Goal: Task Accomplishment & Management: Manage account settings

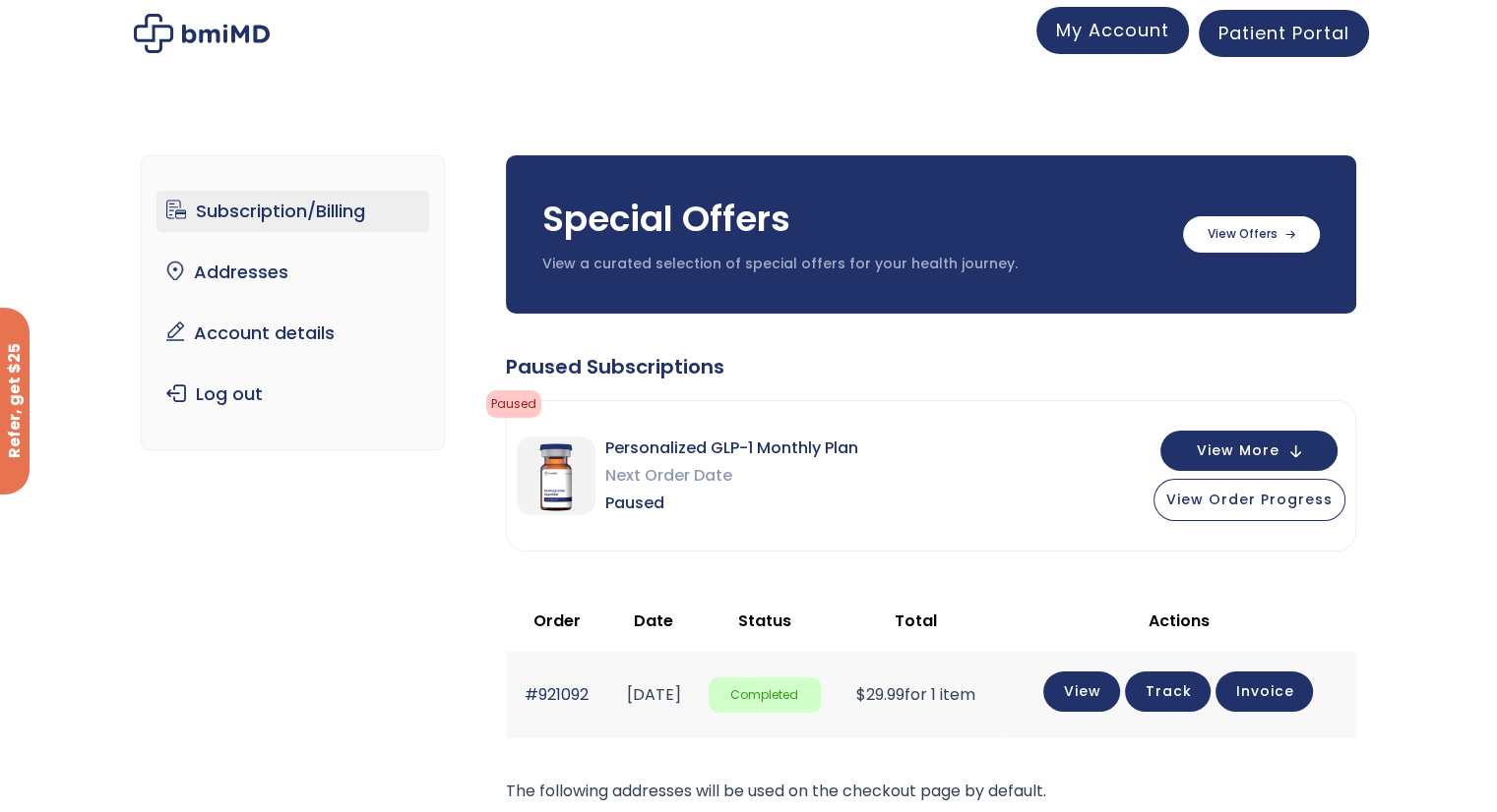
click at [1157, 42] on span "My Account" at bounding box center [1112, 30] width 113 height 25
click at [1253, 241] on label at bounding box center [1251, 233] width 137 height 36
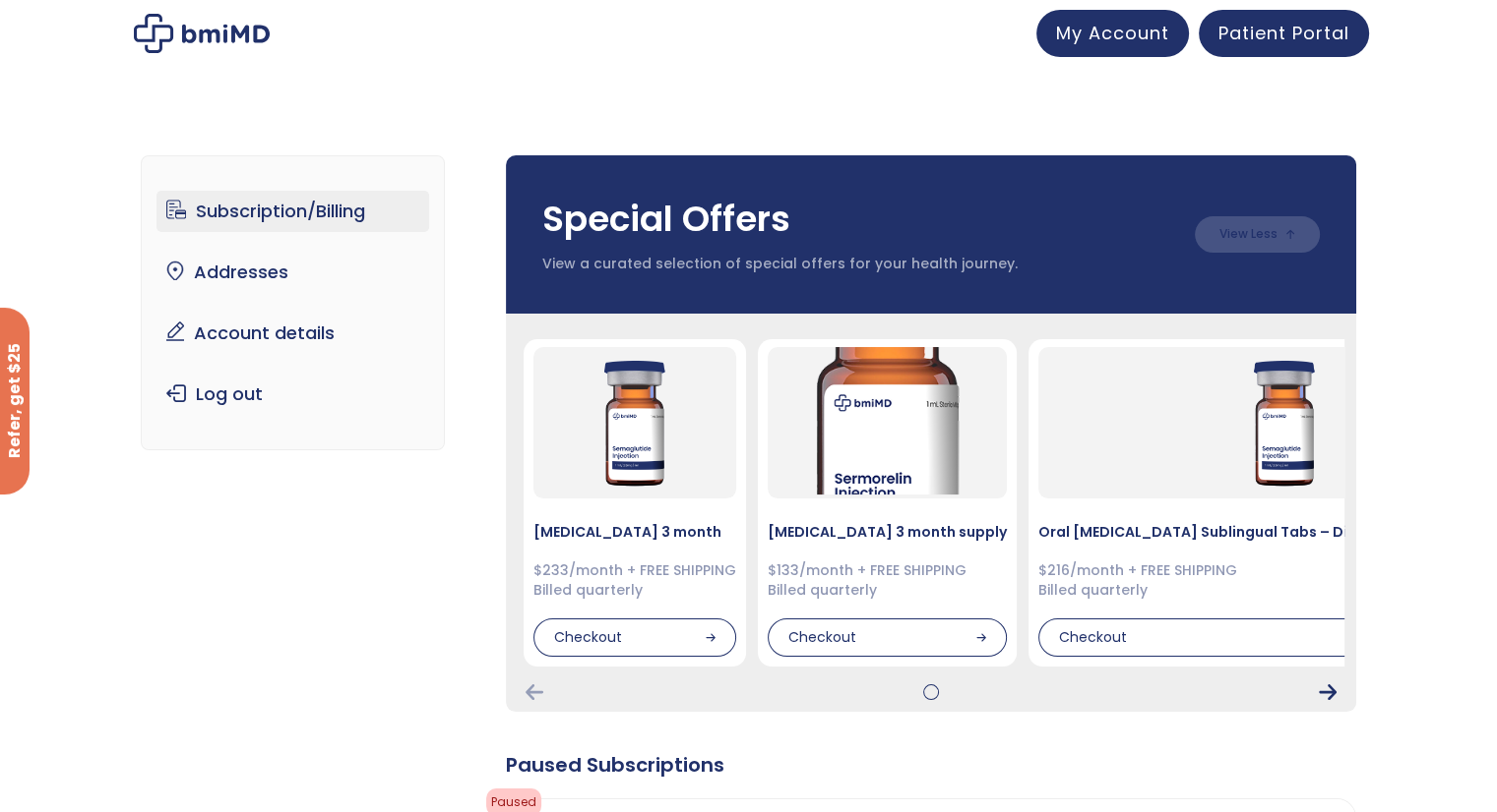
click at [1322, 692] on icon "Next Card" at bounding box center [1327, 692] width 18 height 16
click at [1328, 685] on icon "Next Card" at bounding box center [1327, 692] width 18 height 16
click at [532, 688] on icon "Previous Card" at bounding box center [535, 692] width 18 height 16
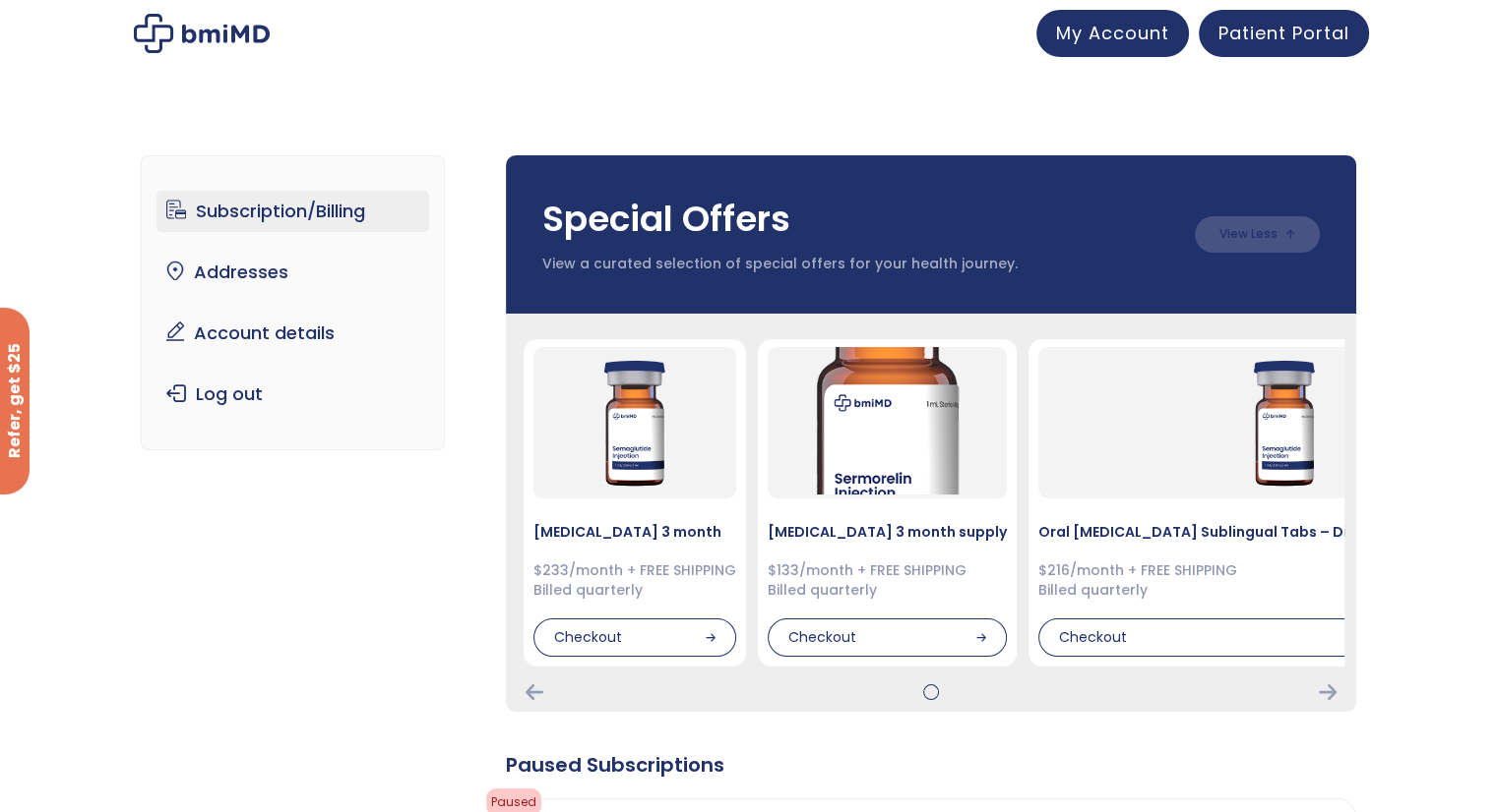
click at [1077, 294] on div "Special Offers View a curated selection of special offers for your health journ…" at bounding box center [930, 235] width 850 height 159
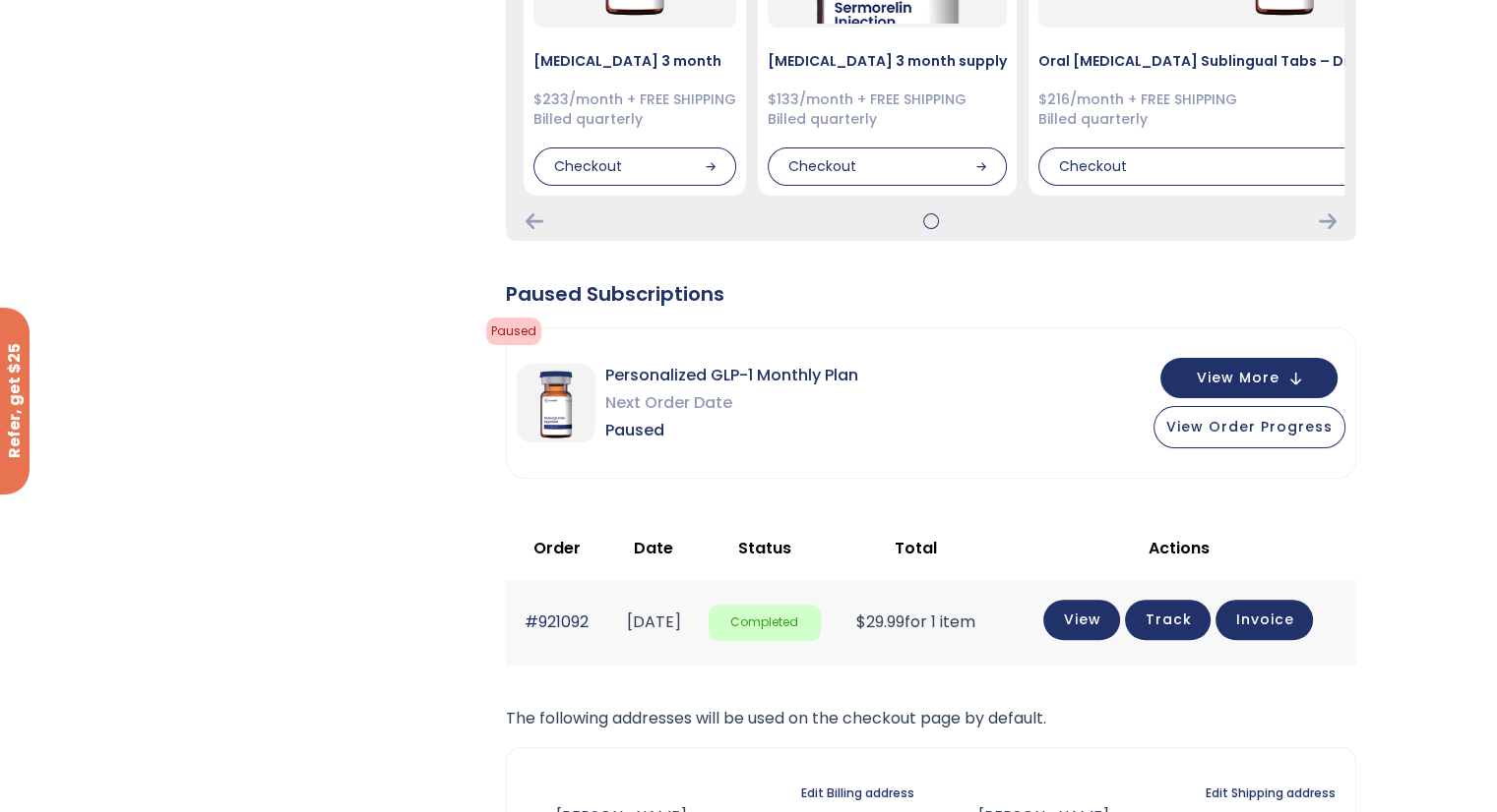
scroll to position [590, 0]
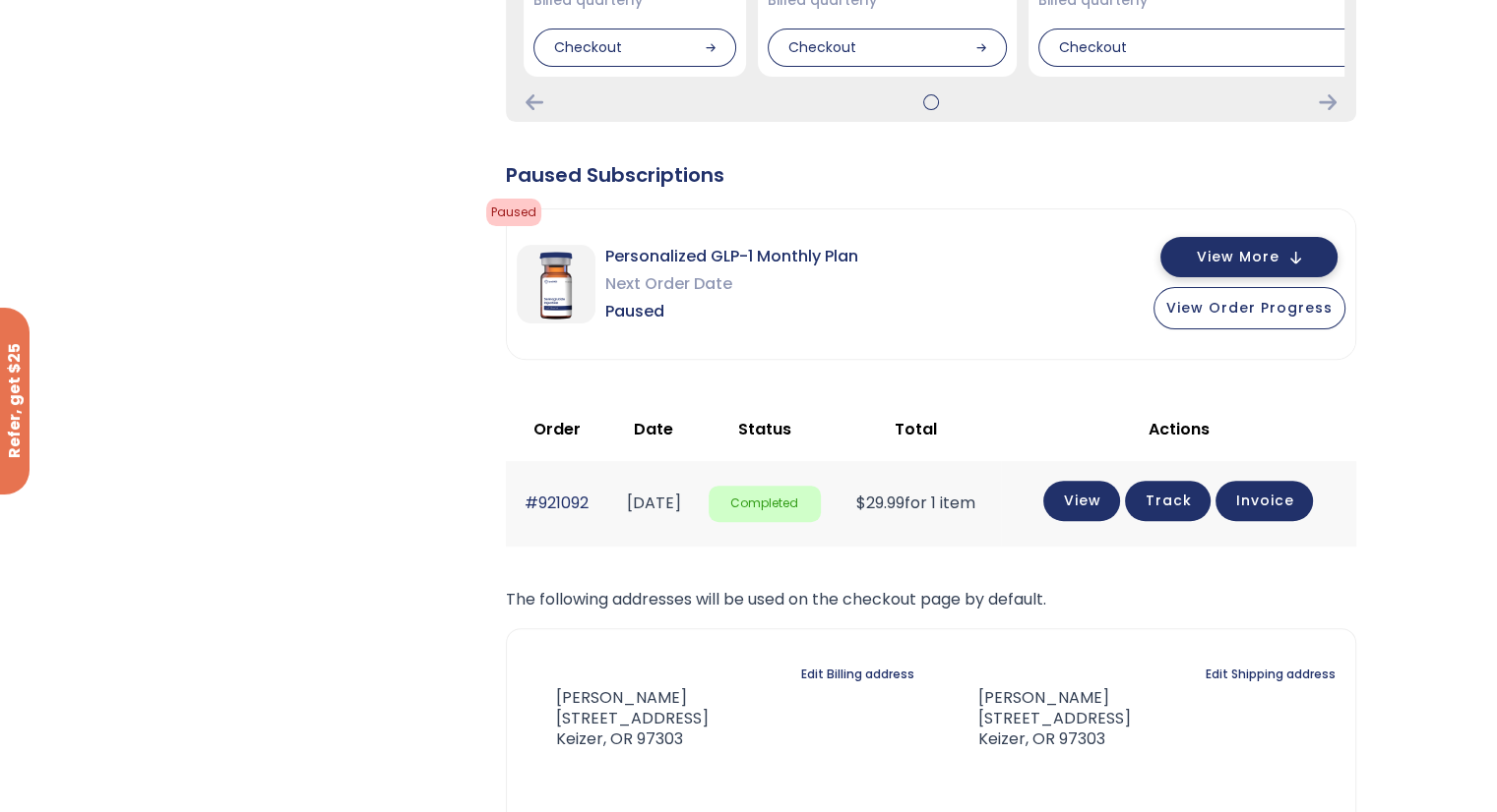
click at [1272, 255] on span "View More" at bounding box center [1237, 257] width 83 height 13
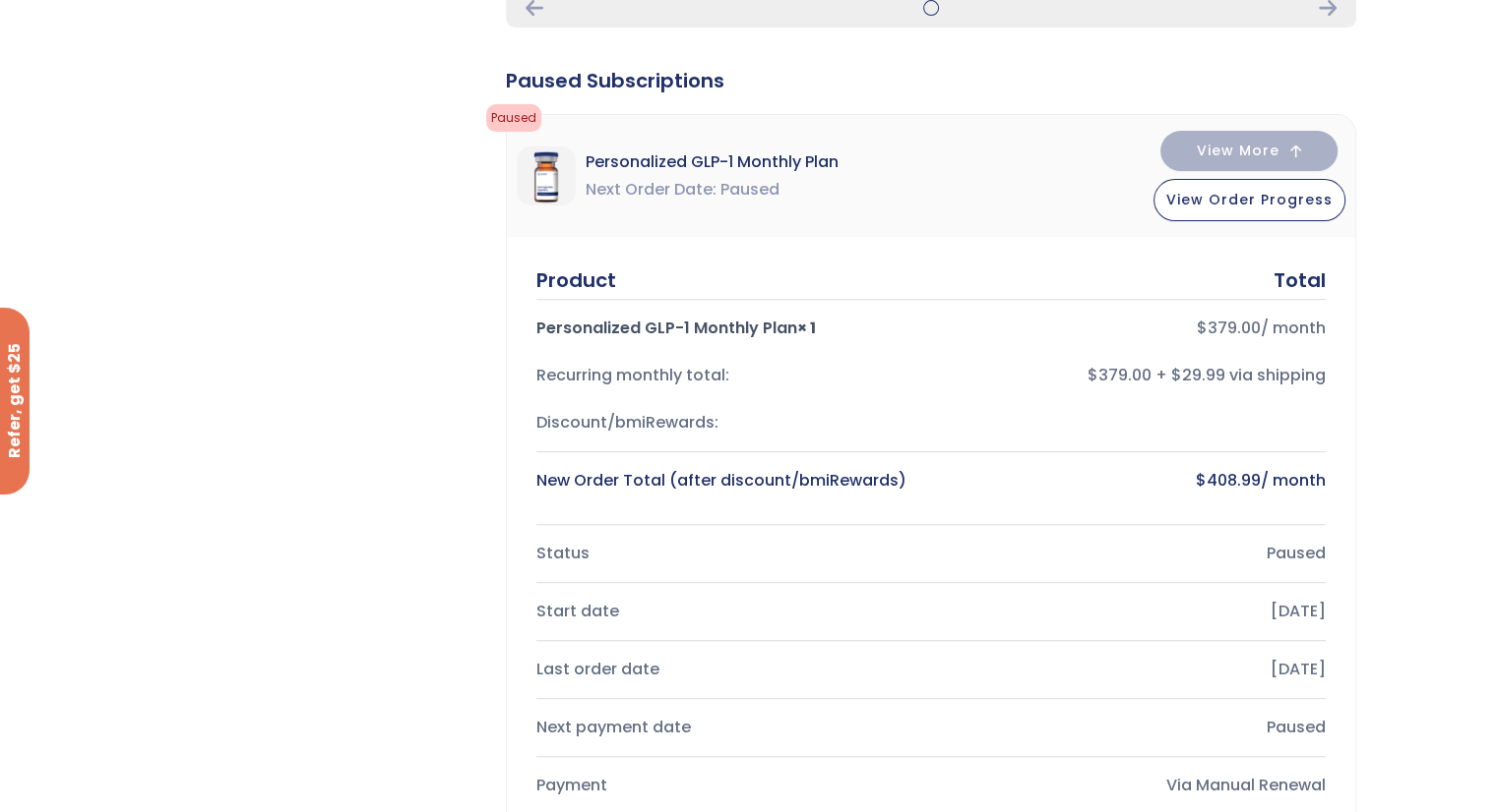
scroll to position [885, 0]
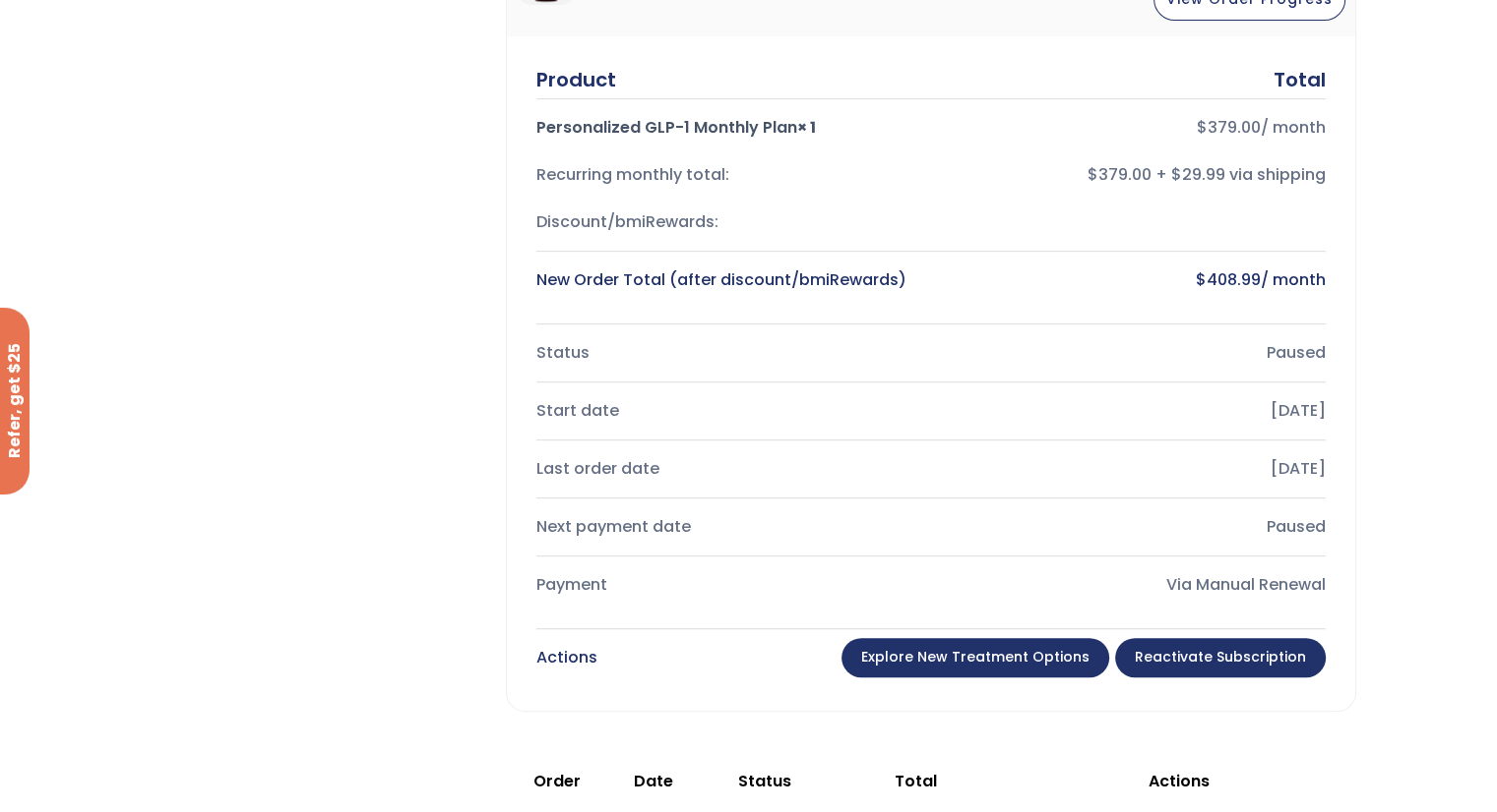
click at [984, 658] on link "Explore New Treatment Options" at bounding box center [975, 657] width 268 height 39
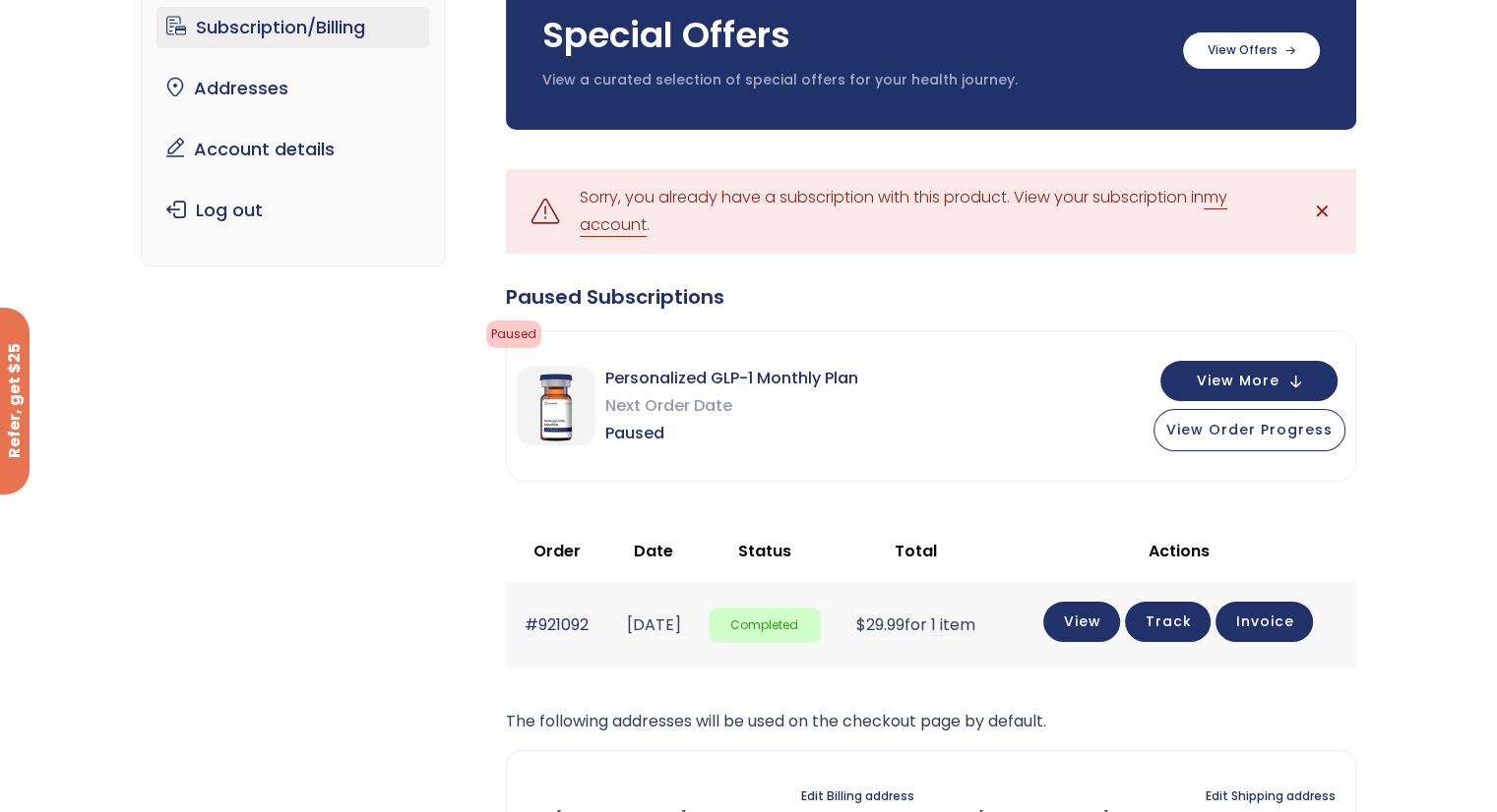
scroll to position [98, 0]
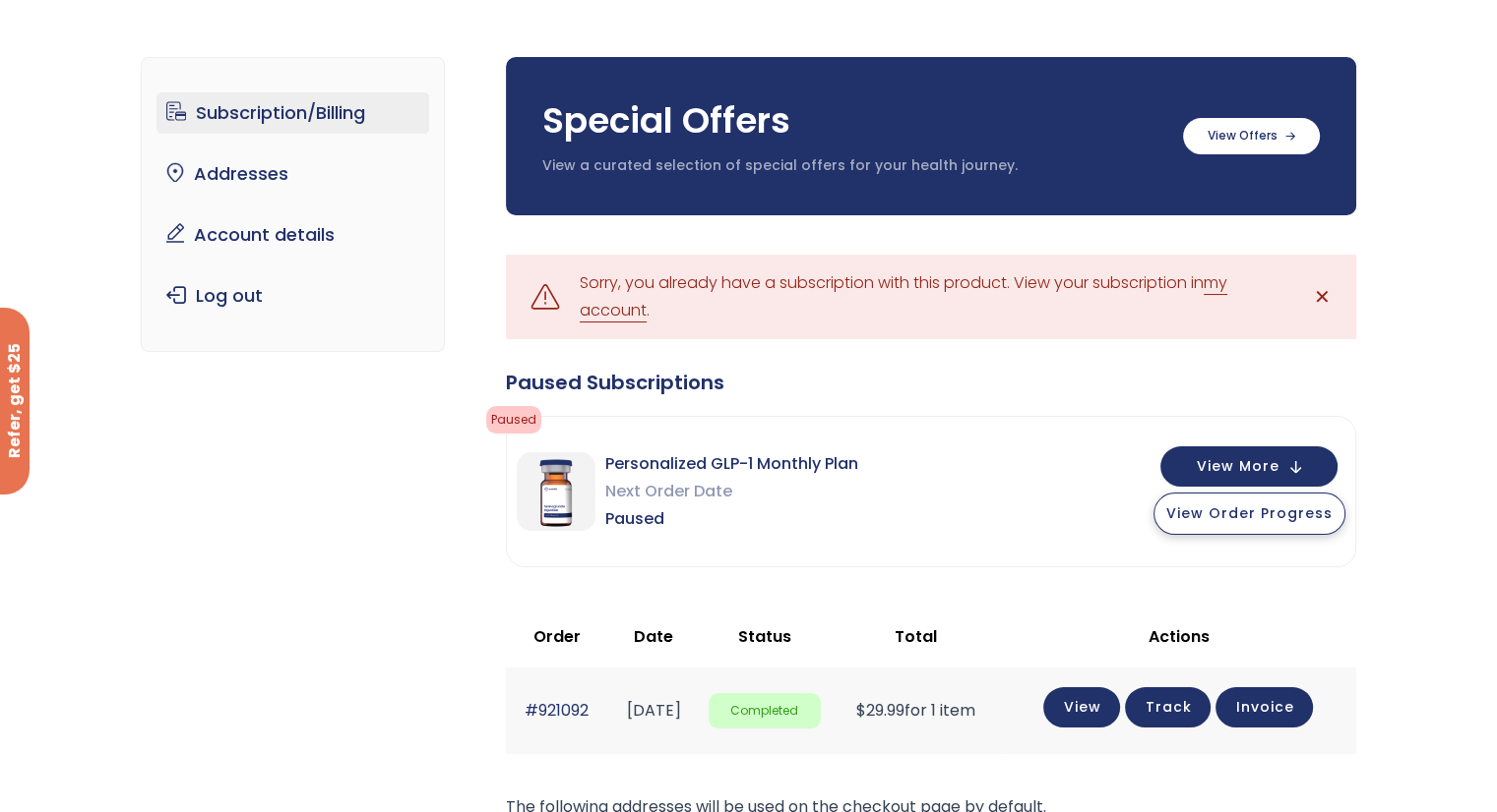
click at [1262, 514] on span "View Order Progress" at bounding box center [1249, 513] width 166 height 20
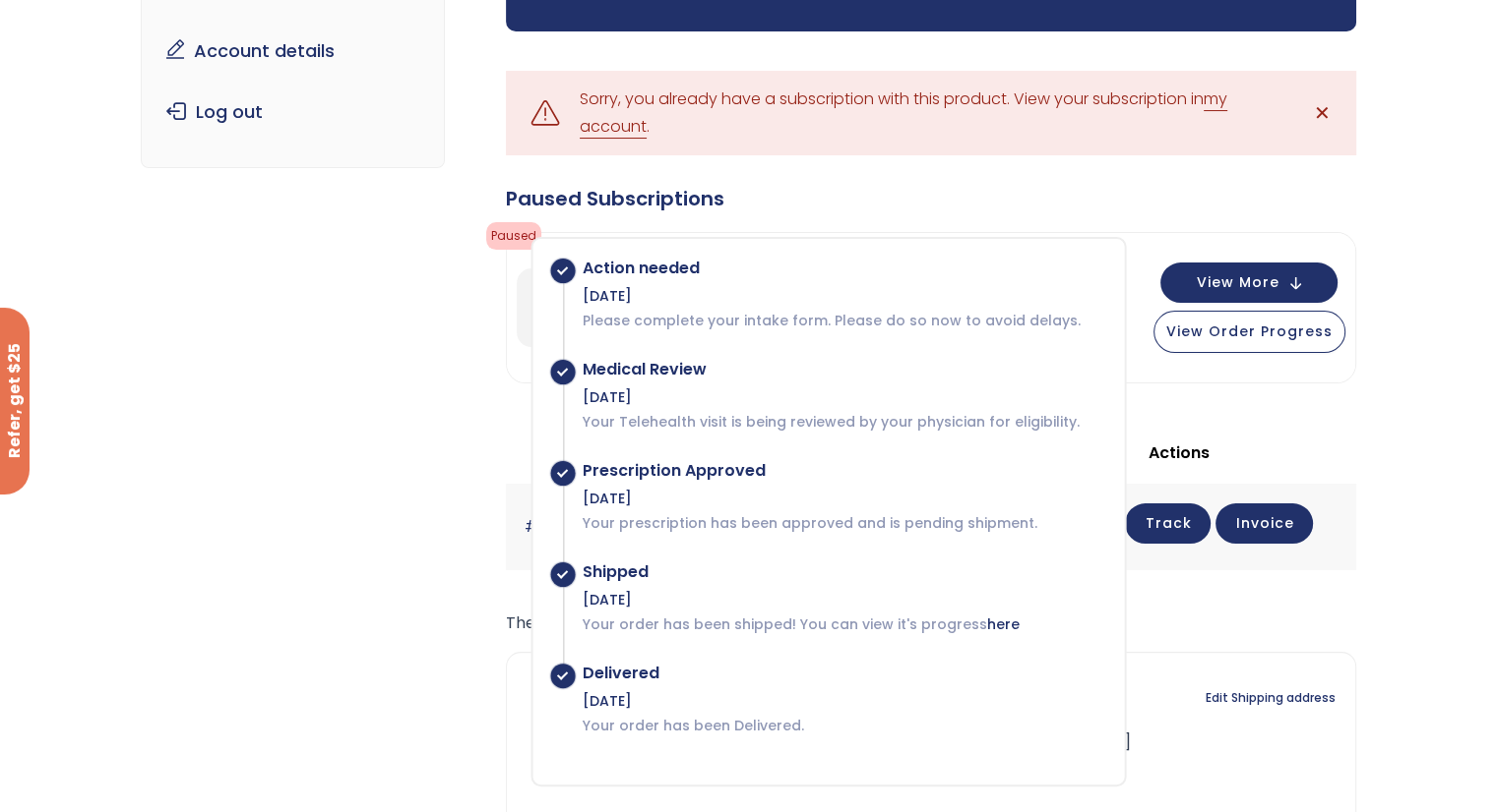
scroll to position [295, 0]
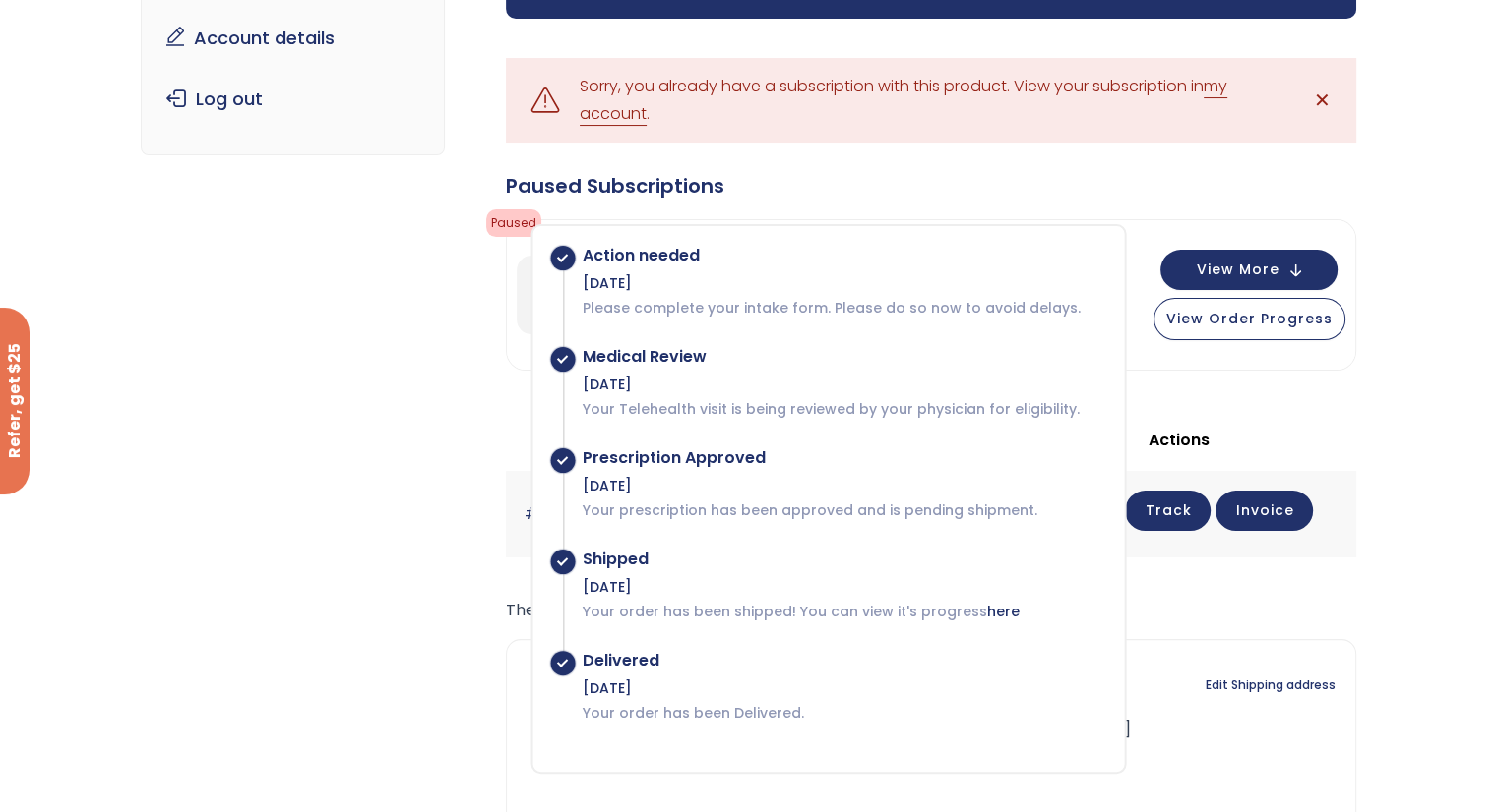
click at [1272, 396] on div "Paused Subscriptions Paused Action needed Jun 5, 2024 Please complete your inta…" at bounding box center [930, 537] width 850 height 731
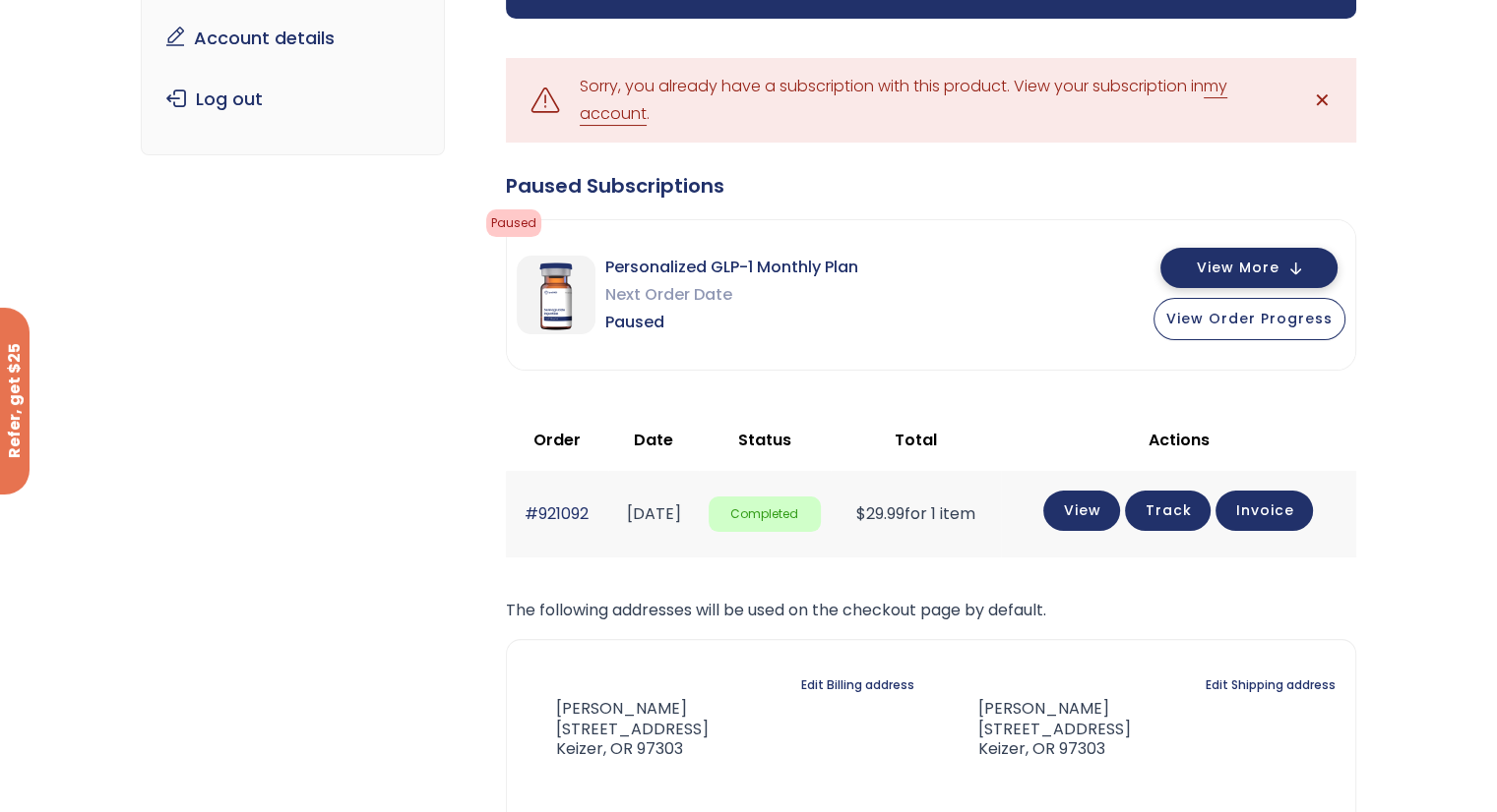
click at [1261, 275] on span "View More" at bounding box center [1237, 268] width 83 height 13
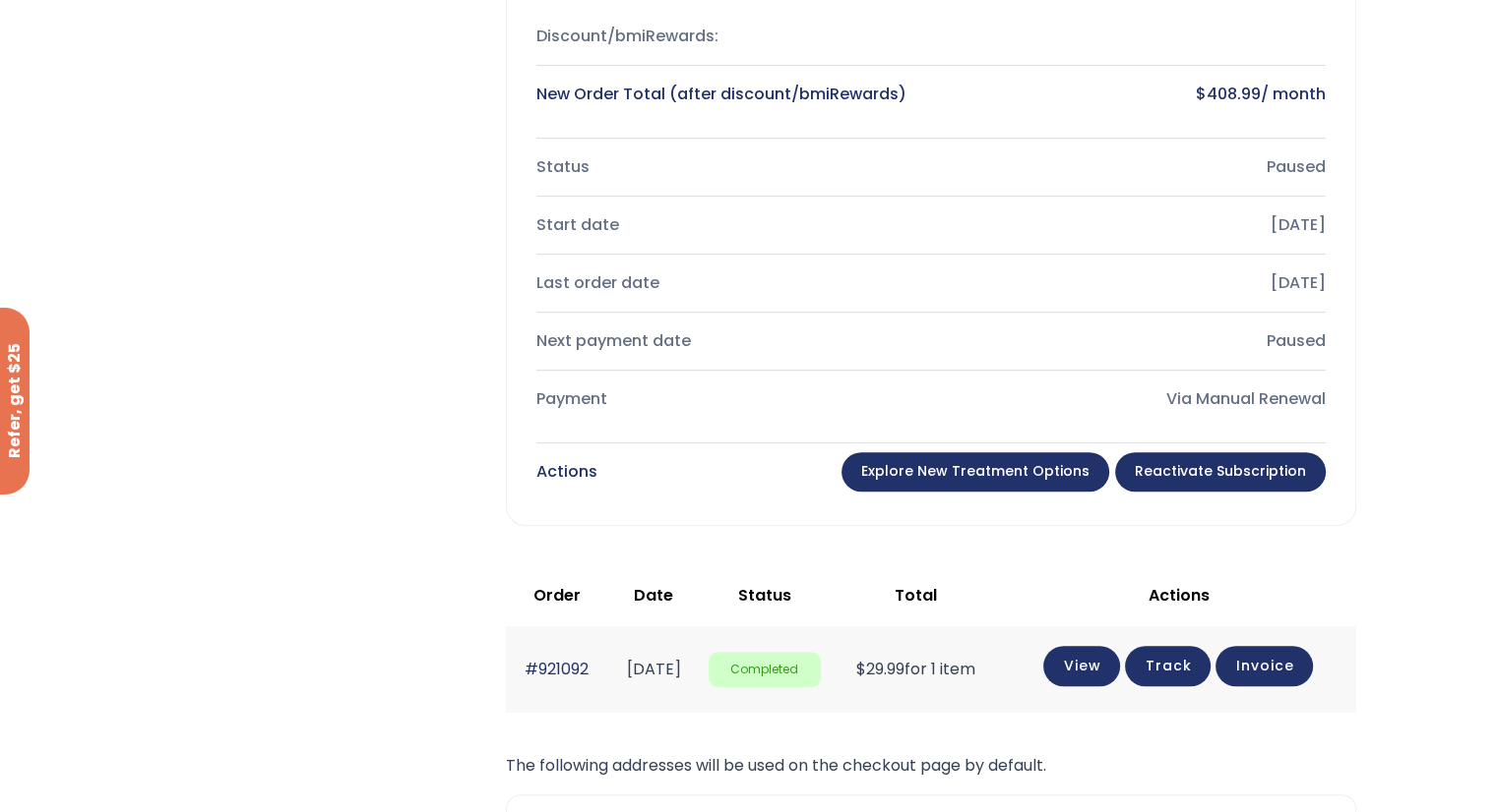
scroll to position [885, 0]
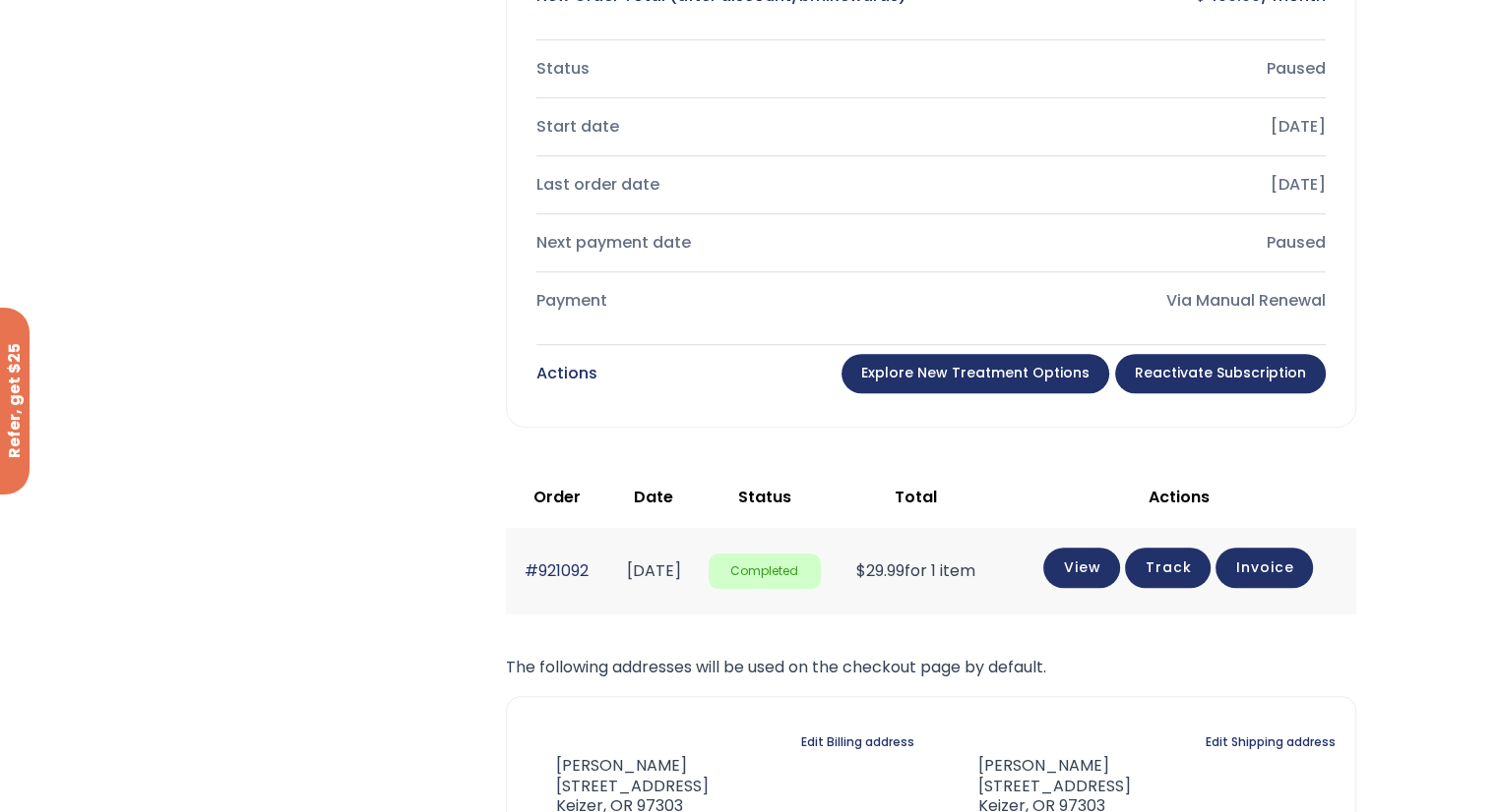
click at [1271, 375] on link "Reactivate Subscription" at bounding box center [1220, 373] width 211 height 39
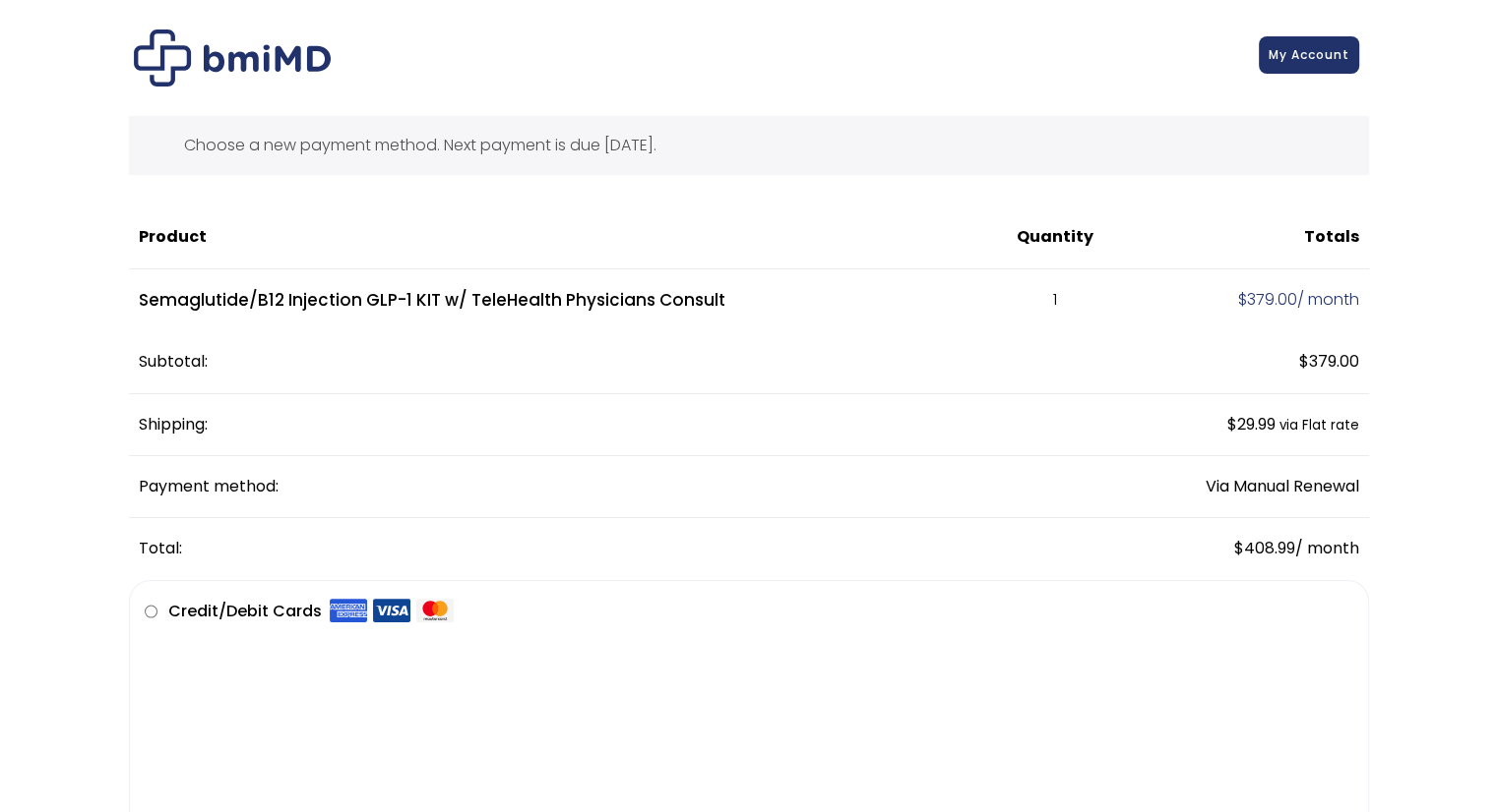
click at [1331, 48] on span "My Account" at bounding box center [1308, 54] width 81 height 17
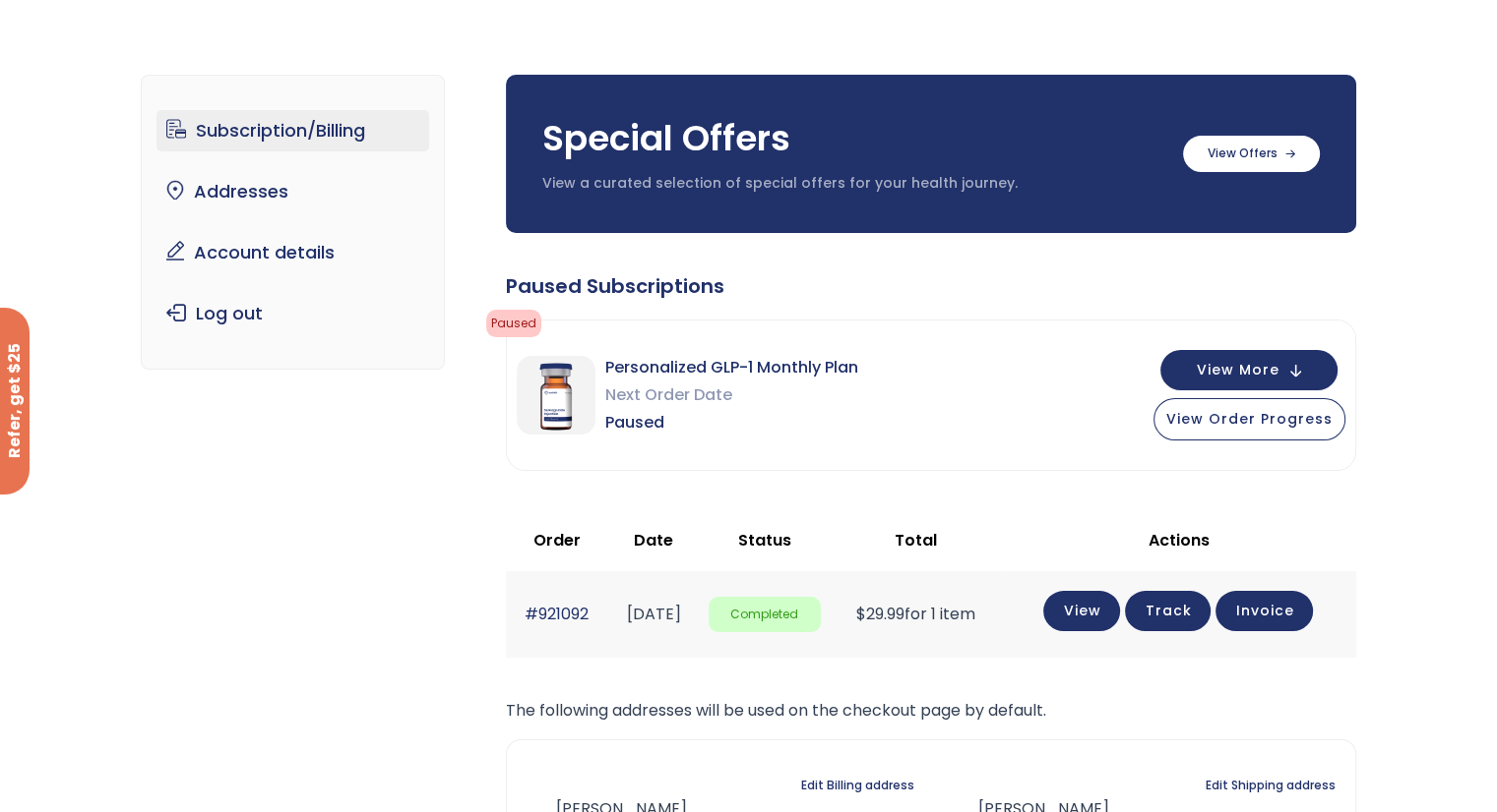
scroll to position [62, 0]
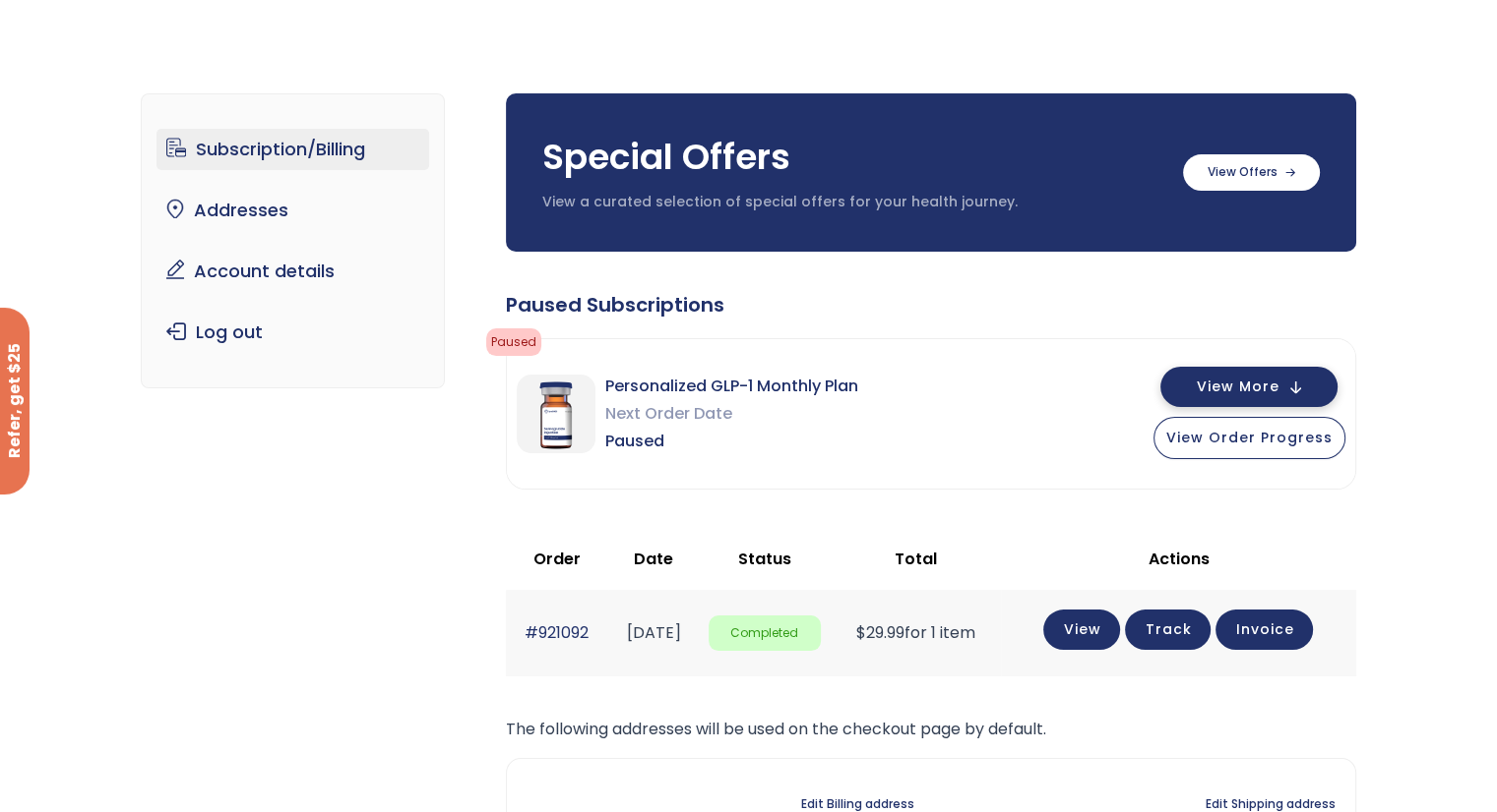
click at [1262, 393] on span "View More" at bounding box center [1237, 387] width 83 height 13
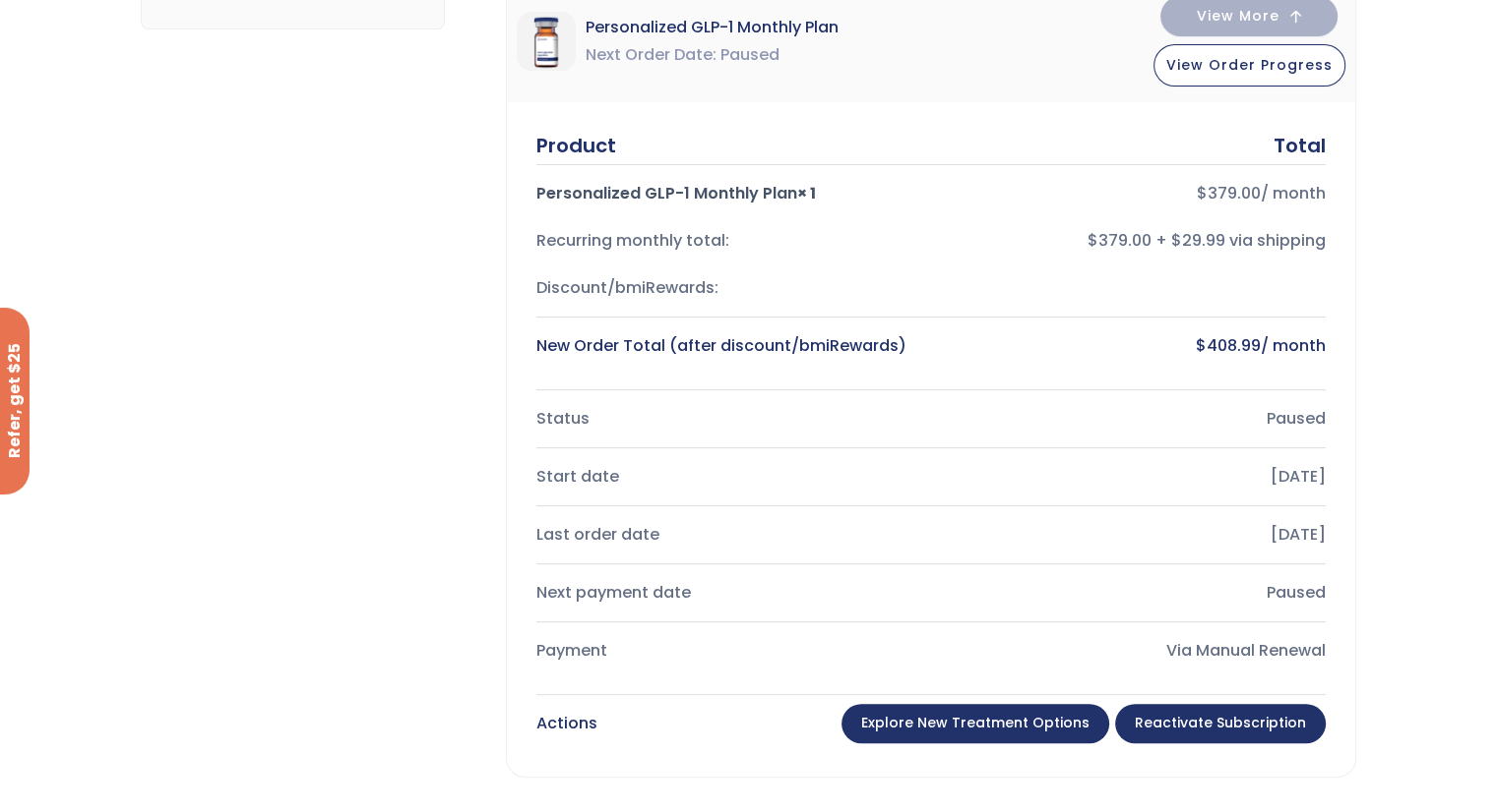
scroll to position [553, 0]
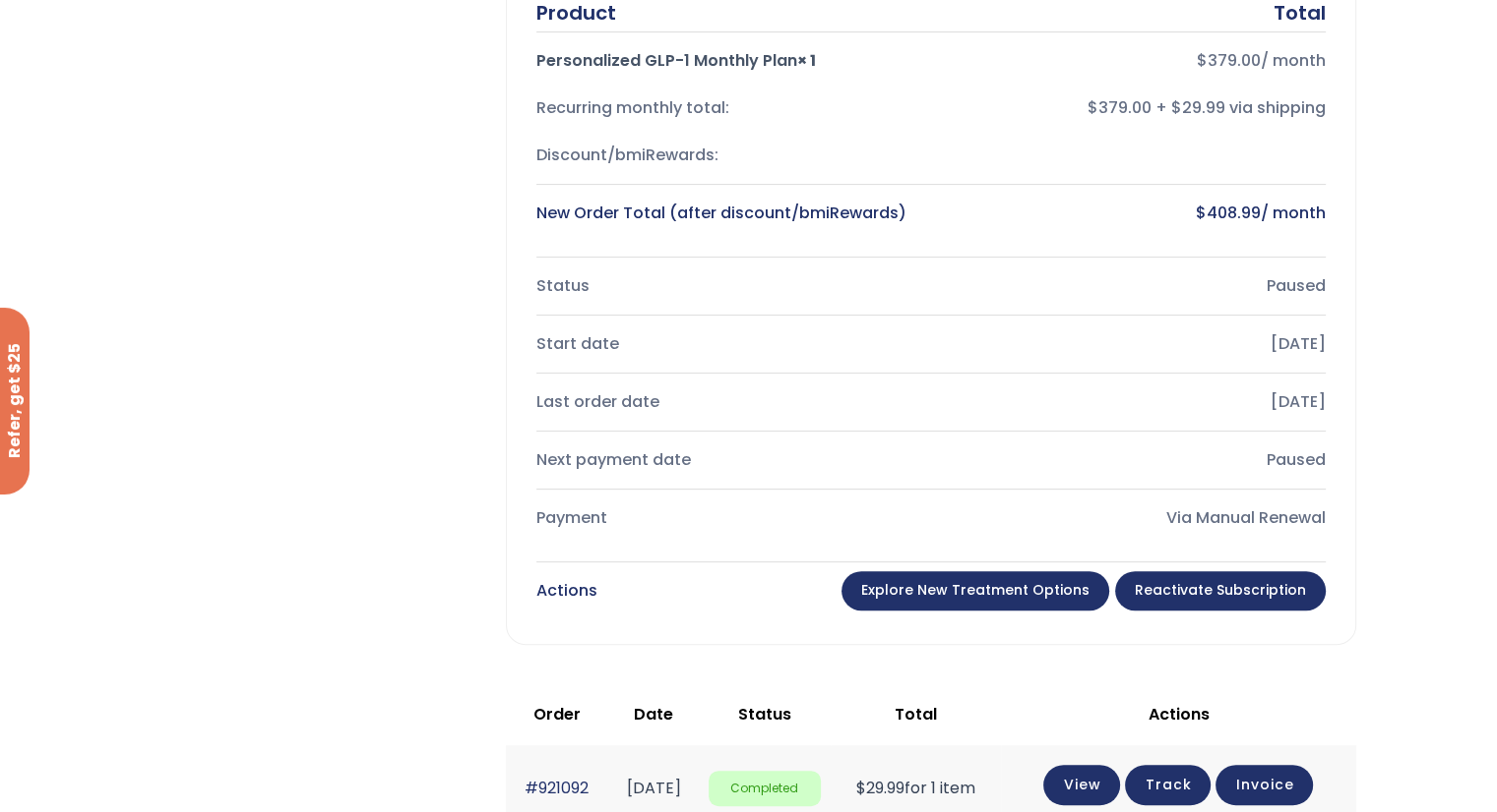
click at [1032, 588] on link "Explore New Treatment Options" at bounding box center [975, 590] width 268 height 39
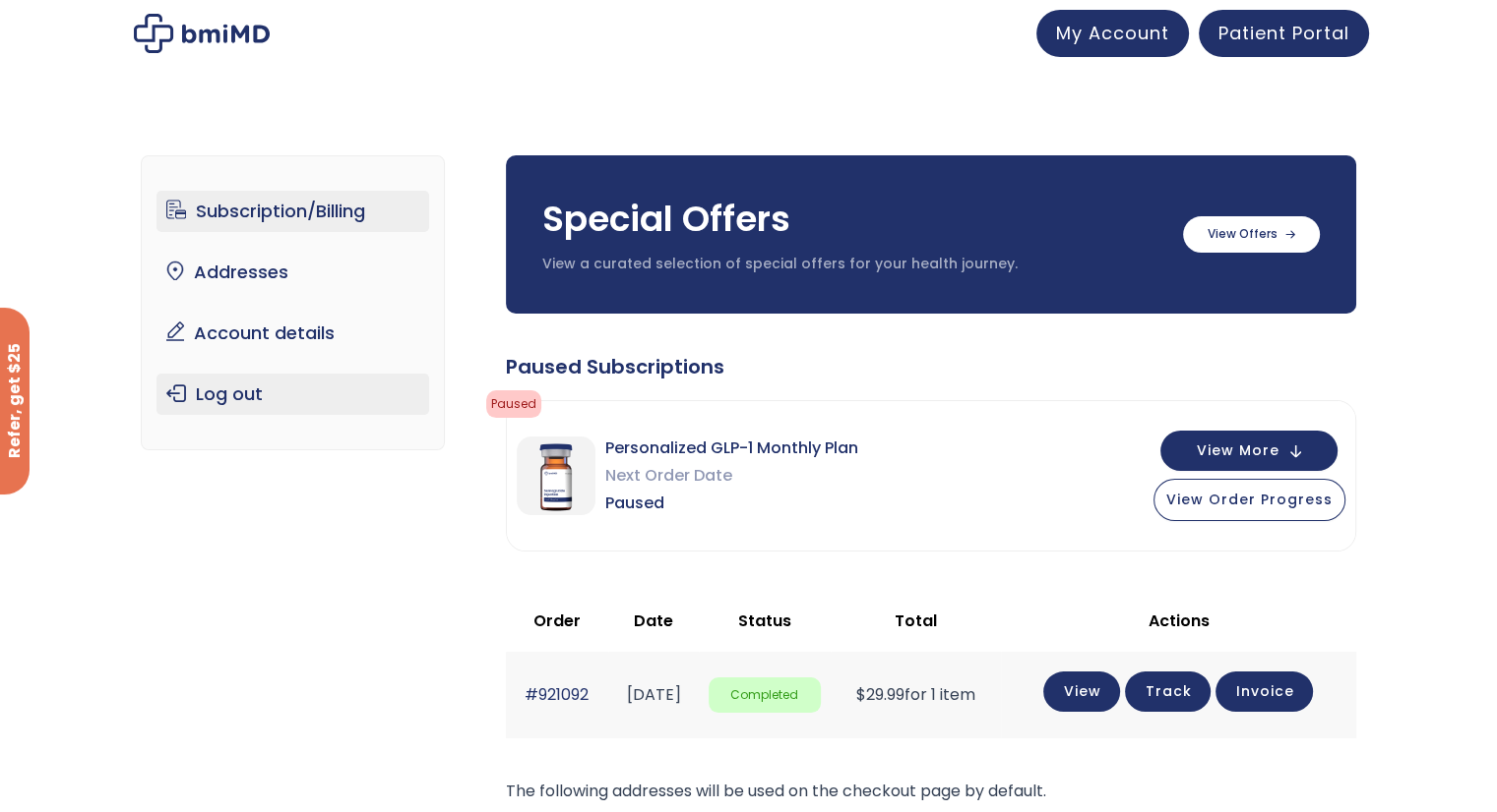
click at [227, 384] on link "Log out" at bounding box center [293, 394] width 273 height 41
